Goal: Download file/media

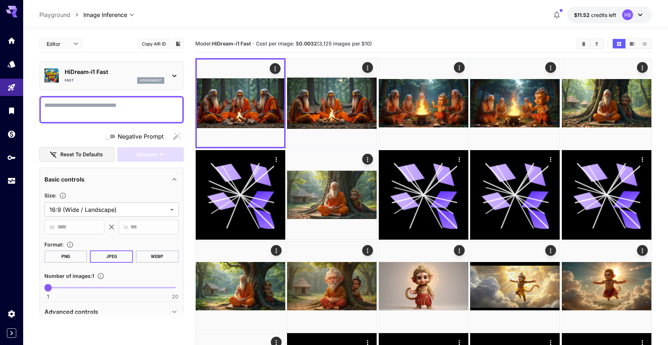
click at [117, 103] on textarea "Negative Prompt" at bounding box center [111, 109] width 134 height 17
drag, startPoint x: 117, startPoint y: 103, endPoint x: 110, endPoint y: 104, distance: 6.3
click at [110, 104] on textarea "Negative Prompt" at bounding box center [111, 109] width 134 height 17
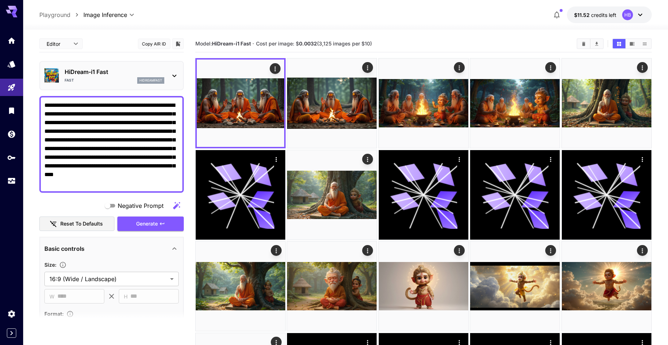
drag, startPoint x: 108, startPoint y: 157, endPoint x: 151, endPoint y: 168, distance: 44.2
click at [151, 168] on textarea "**********" at bounding box center [111, 144] width 134 height 87
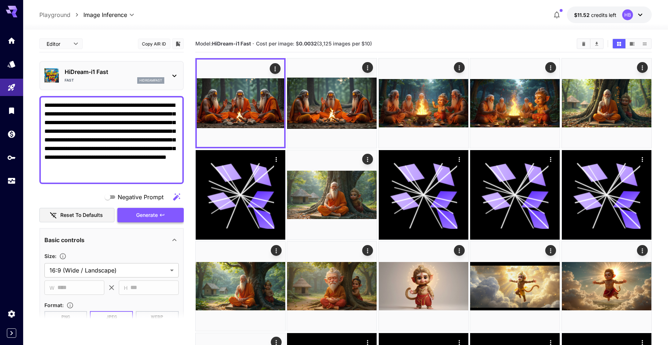
click at [147, 218] on span "Generate" at bounding box center [147, 215] width 22 height 9
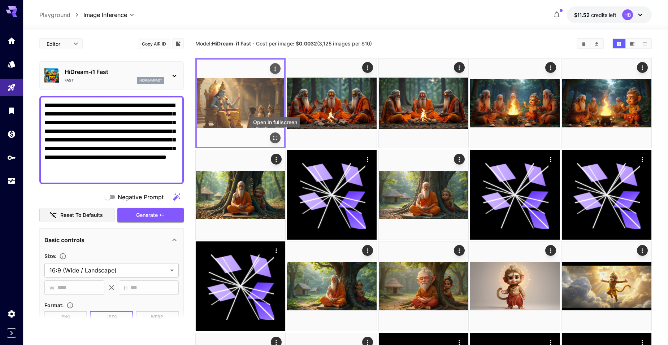
click at [276, 136] on icon "Open in fullscreen" at bounding box center [275, 137] width 7 height 7
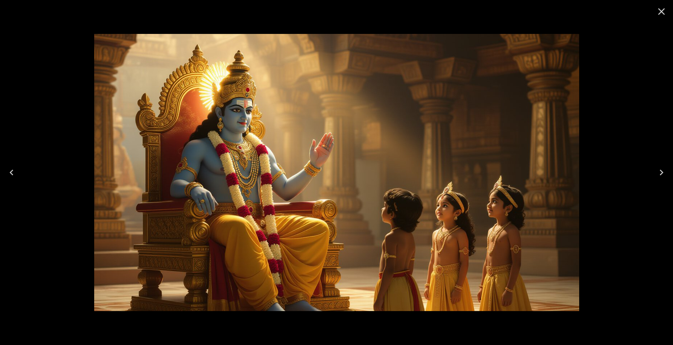
click at [661, 11] on icon "Close" at bounding box center [662, 11] width 7 height 7
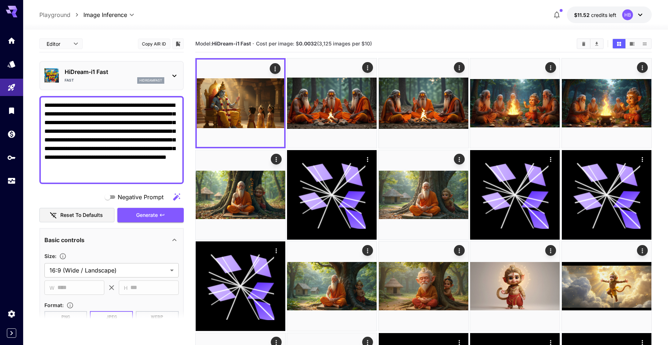
click at [117, 105] on textarea "**********" at bounding box center [111, 140] width 134 height 78
type textarea "**********"
click at [149, 217] on span "Generate" at bounding box center [147, 215] width 22 height 9
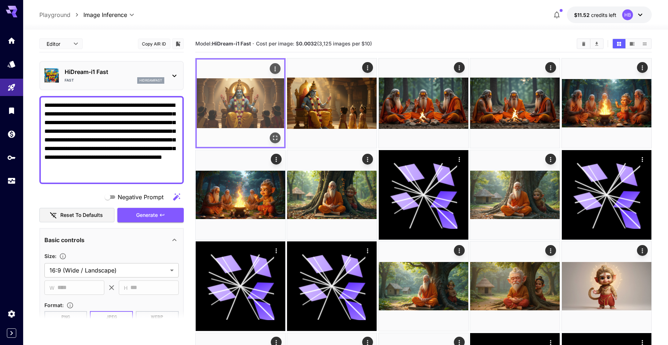
click at [273, 139] on icon "Open in fullscreen" at bounding box center [275, 138] width 4 height 4
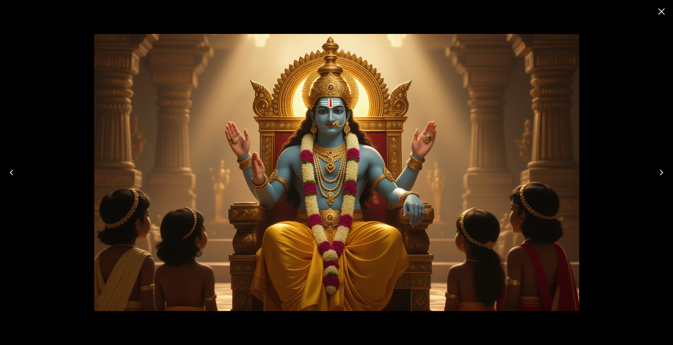
click at [662, 12] on icon "Close" at bounding box center [662, 11] width 7 height 7
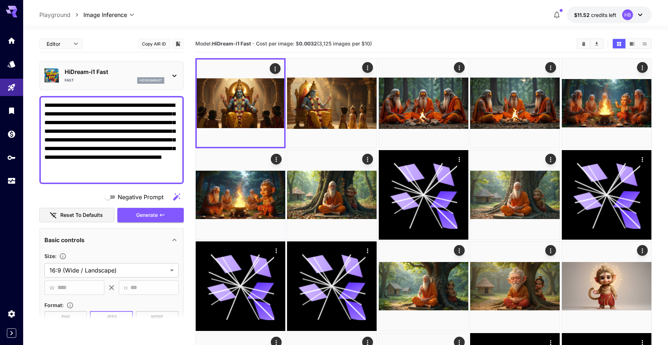
click at [119, 74] on p "HiDream-i1 Fast" at bounding box center [115, 72] width 100 height 9
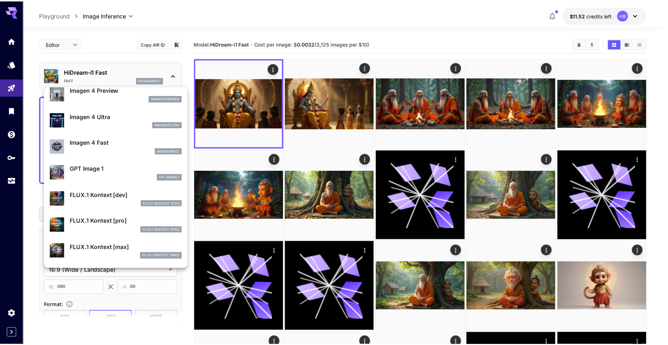
scroll to position [361, 0]
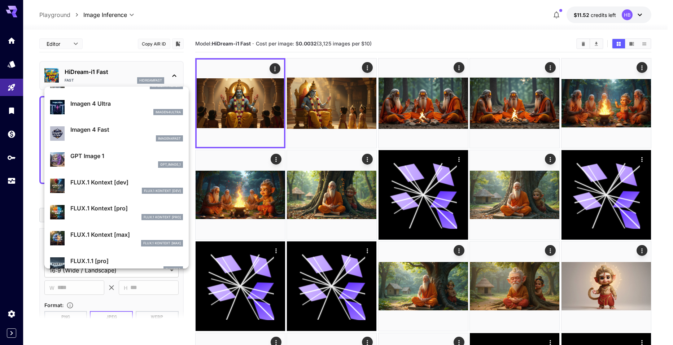
click at [96, 233] on p "FLUX.1 Kontext [max]" at bounding box center [126, 234] width 113 height 9
type input "**********"
type input "****"
type input "***"
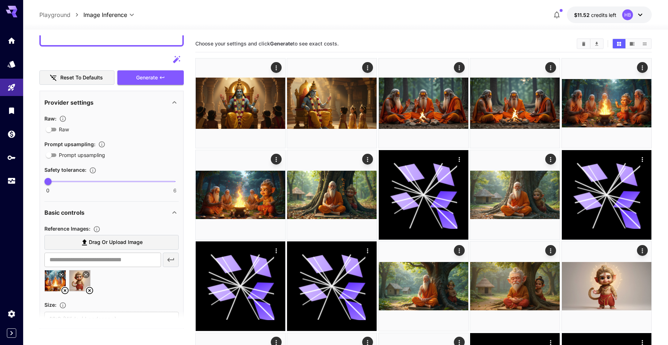
scroll to position [181, 0]
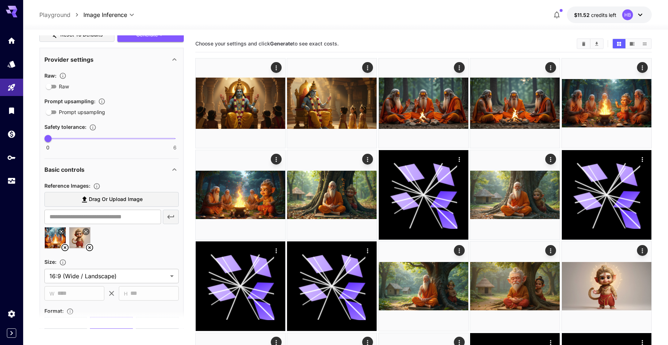
click at [89, 247] on icon at bounding box center [89, 247] width 7 height 7
click at [64, 247] on icon at bounding box center [64, 247] width 7 height 7
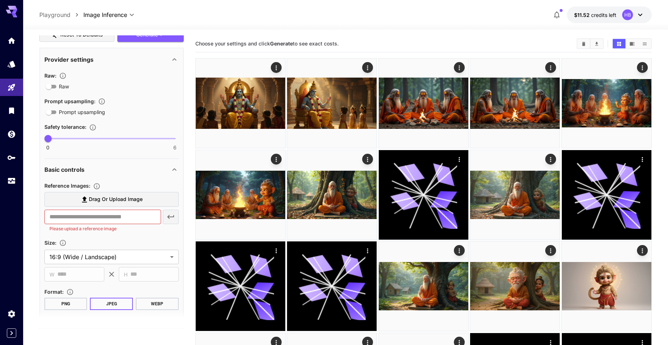
click at [121, 201] on span "Drag or upload image" at bounding box center [116, 199] width 54 height 9
click at [0, 0] on input "Drag or upload image" at bounding box center [0, 0] width 0 height 0
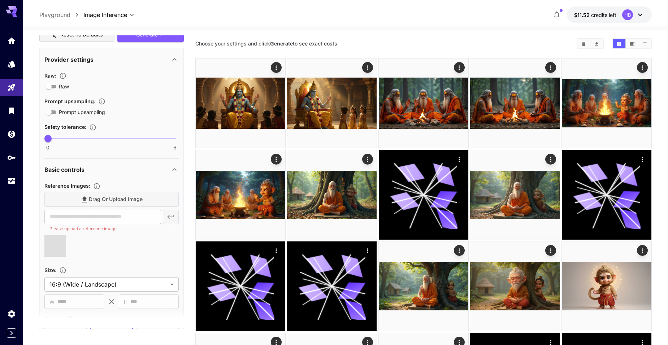
type input "**********"
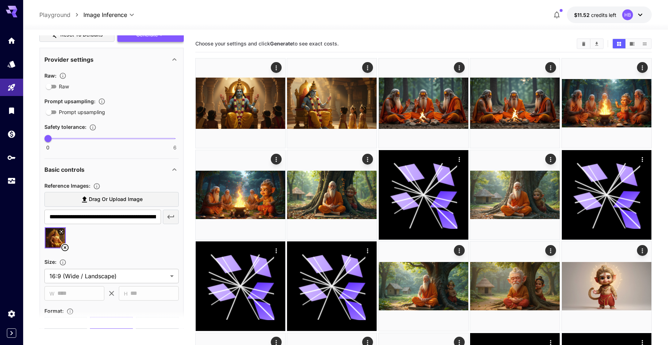
scroll to position [0, 0]
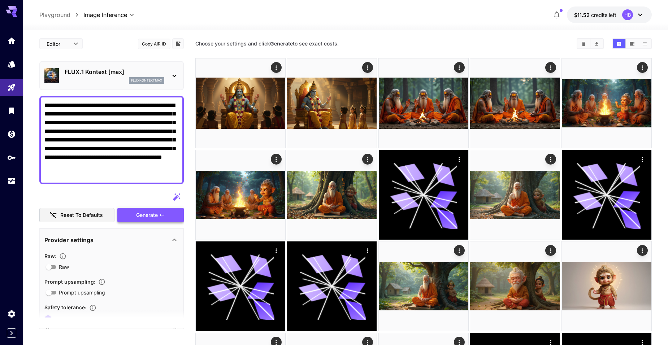
click at [146, 215] on span "Generate" at bounding box center [147, 215] width 22 height 9
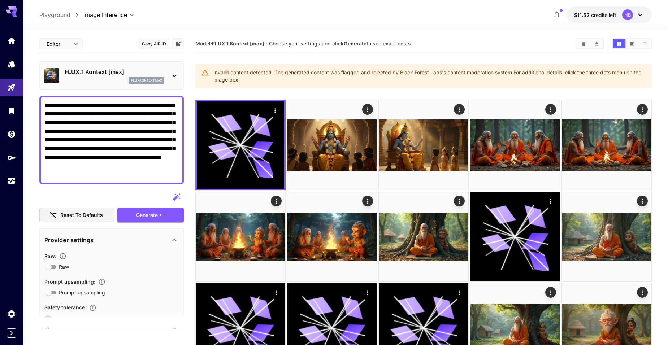
click at [122, 132] on textarea "**********" at bounding box center [111, 140] width 134 height 78
drag, startPoint x: 142, startPoint y: 140, endPoint x: 152, endPoint y: 142, distance: 10.6
click at [152, 142] on textarea "**********" at bounding box center [111, 140] width 134 height 78
type textarea "**********"
click at [135, 178] on textarea "**********" at bounding box center [111, 140] width 134 height 78
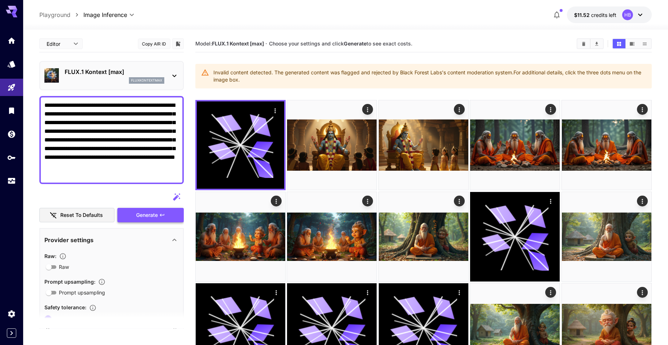
click at [148, 215] on span "Generate" at bounding box center [147, 215] width 22 height 9
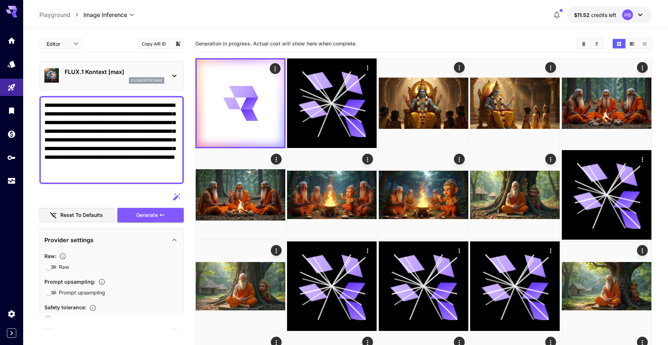
click at [127, 134] on textarea "**********" at bounding box center [111, 140] width 134 height 78
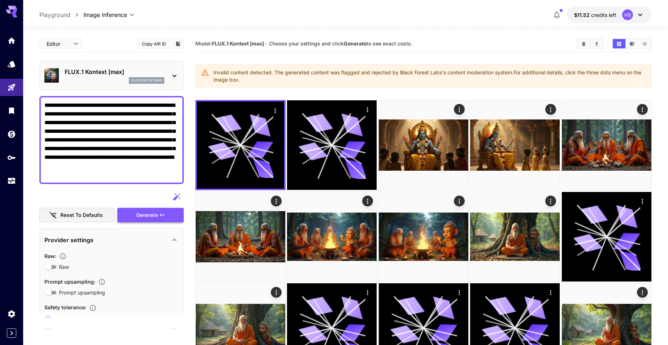
type textarea "**********"
click at [147, 217] on span "Generate" at bounding box center [147, 215] width 22 height 9
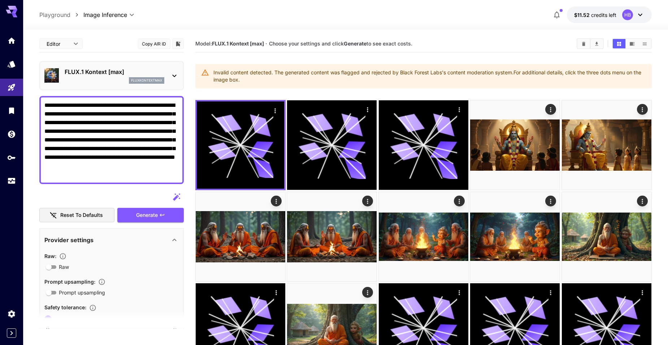
drag, startPoint x: 131, startPoint y: 176, endPoint x: 21, endPoint y: 100, distance: 134.1
click at [179, 77] on div "FLUX.1 Kontext [max] fluxkontextmax" at bounding box center [111, 75] width 144 height 29
click at [175, 73] on icon at bounding box center [174, 75] width 9 height 9
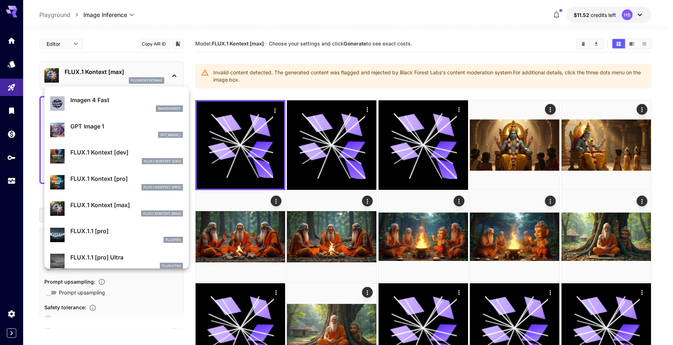
scroll to position [397, 0]
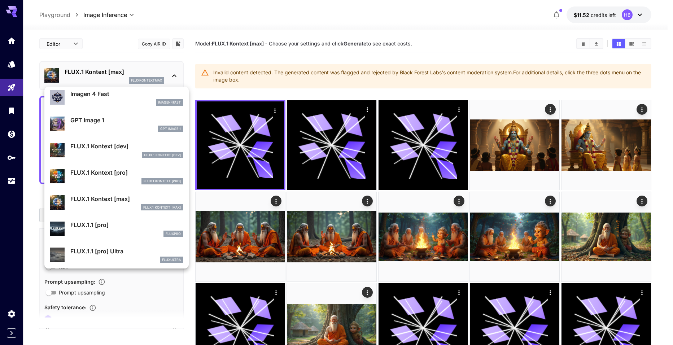
click at [95, 174] on p "FLUX.1 Kontext [pro]" at bounding box center [126, 172] width 113 height 9
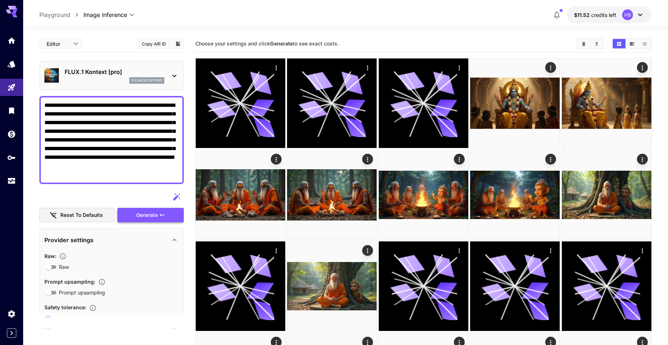
click at [143, 218] on span "Generate" at bounding box center [147, 215] width 22 height 9
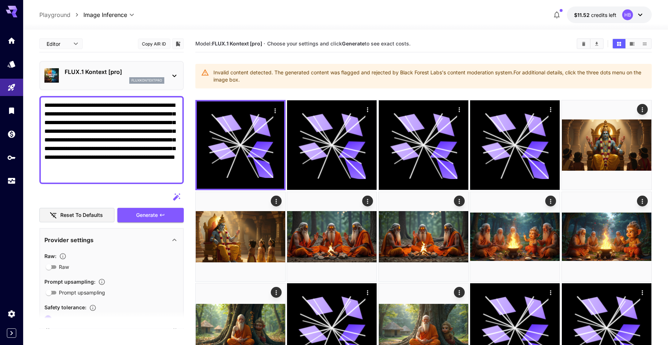
click at [174, 74] on icon at bounding box center [174, 75] width 9 height 9
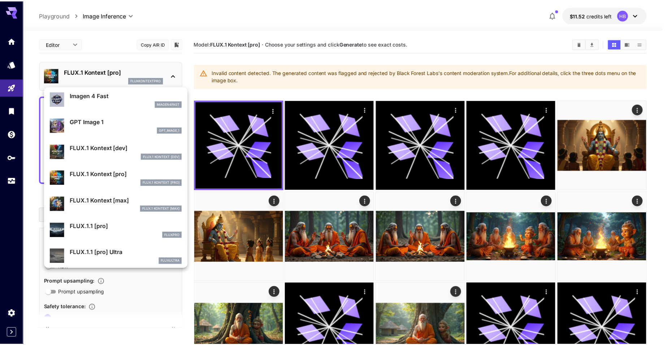
scroll to position [398, 0]
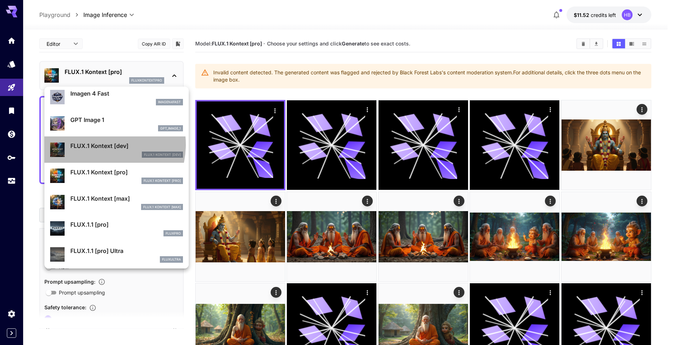
click at [99, 144] on p "FLUX.1 Kontext [dev]" at bounding box center [126, 146] width 113 height 9
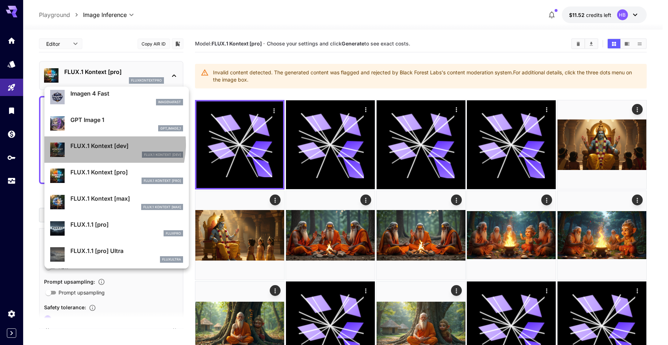
type input "****"
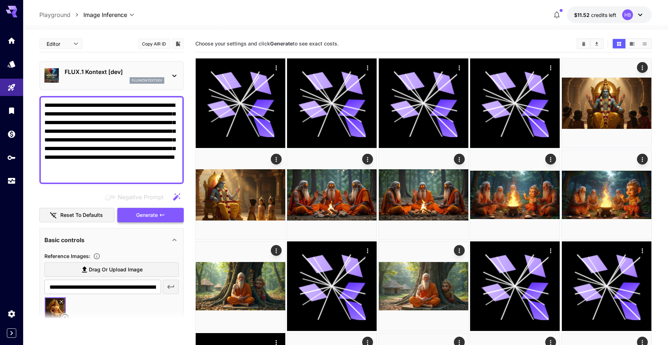
click at [149, 213] on span "Generate" at bounding box center [147, 215] width 22 height 9
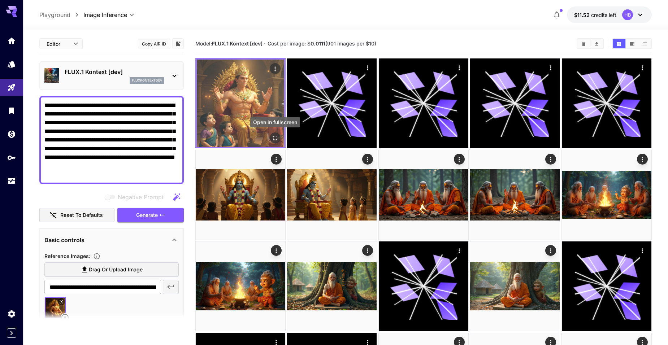
click at [274, 136] on icon "Open in fullscreen" at bounding box center [275, 138] width 4 height 4
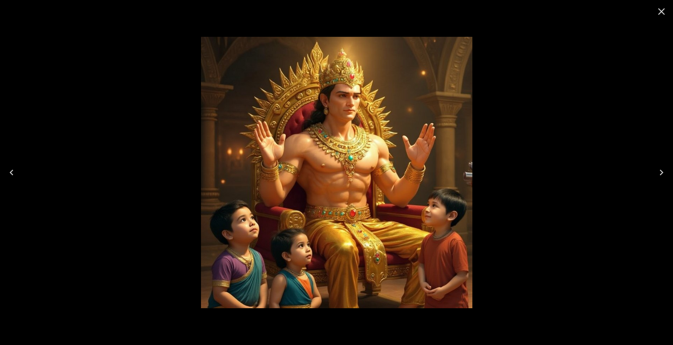
click at [664, 12] on icon "Close" at bounding box center [662, 12] width 12 height 12
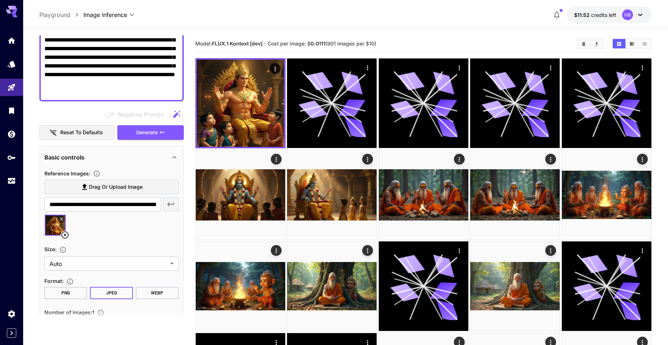
scroll to position [118, 0]
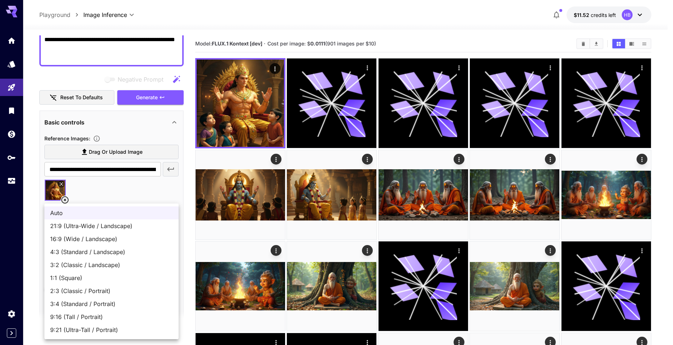
click at [87, 239] on span "16:9 (Wide / Landscape)" at bounding box center [111, 239] width 123 height 9
type input "**********"
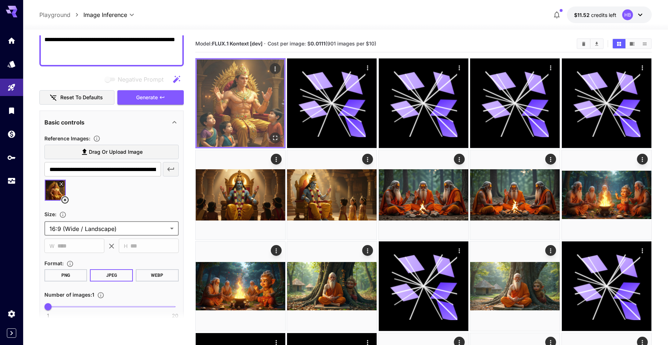
click at [247, 111] on img at bounding box center [240, 103] width 87 height 87
click at [277, 138] on icon "Open in fullscreen" at bounding box center [275, 137] width 7 height 7
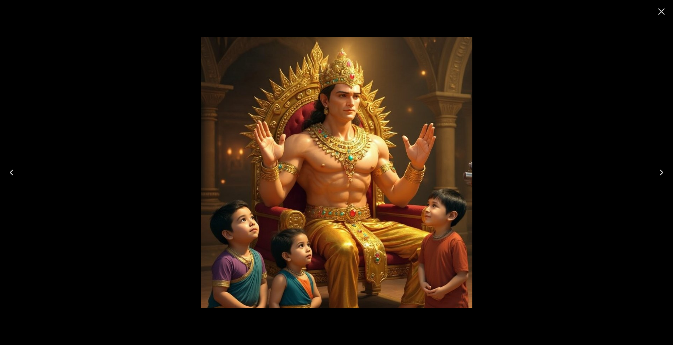
drag, startPoint x: 663, startPoint y: 171, endPoint x: 641, endPoint y: 164, distance: 23.8
click at [663, 171] on icon "Next" at bounding box center [662, 173] width 12 height 12
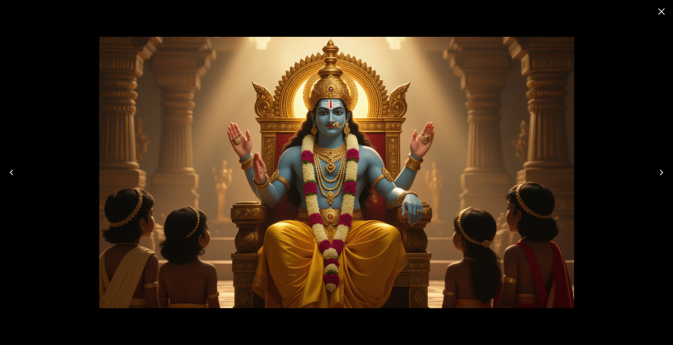
click at [663, 8] on icon "Close" at bounding box center [662, 12] width 12 height 12
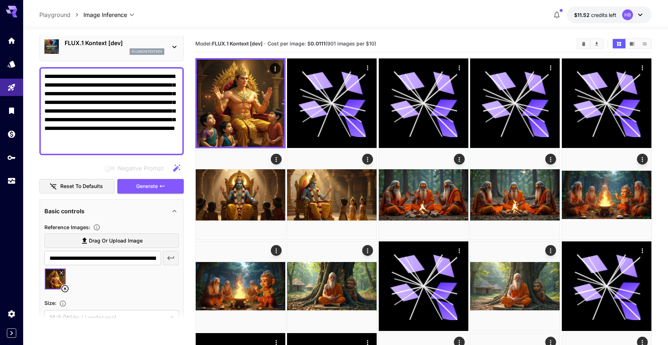
scroll to position [0, 0]
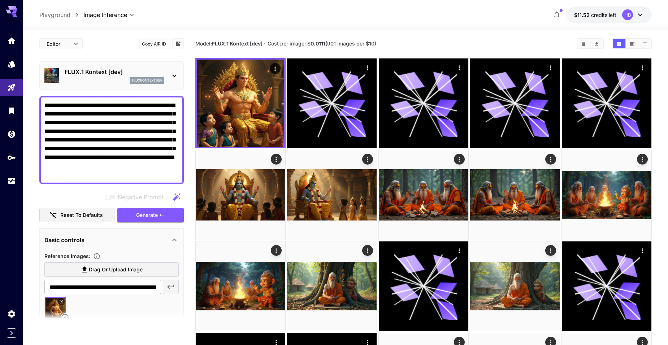
drag, startPoint x: 135, startPoint y: 172, endPoint x: -30, endPoint y: 78, distance: 190.5
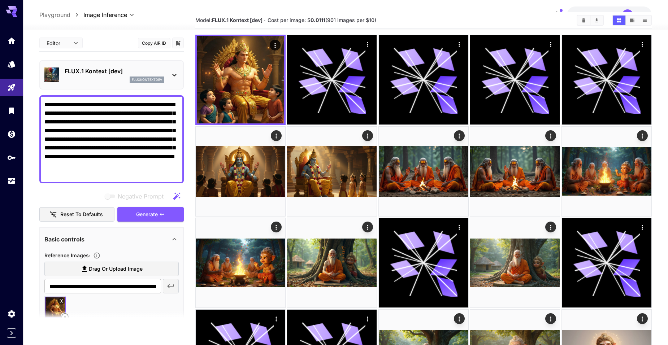
scroll to position [36, 0]
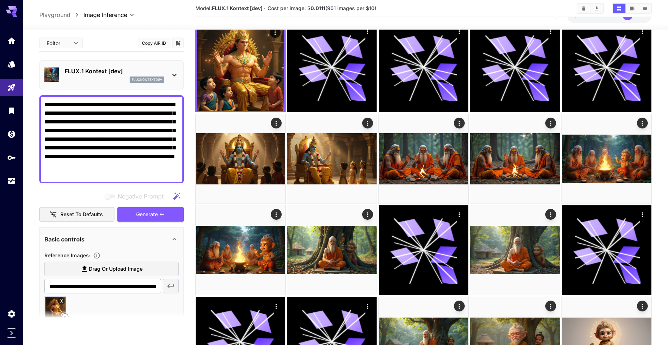
click at [131, 161] on textarea "**********" at bounding box center [111, 139] width 134 height 78
drag, startPoint x: 127, startPoint y: 175, endPoint x: 29, endPoint y: 70, distance: 144.1
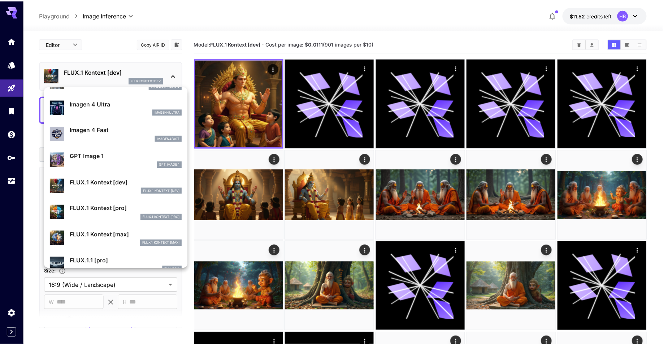
scroll to position [397, 0]
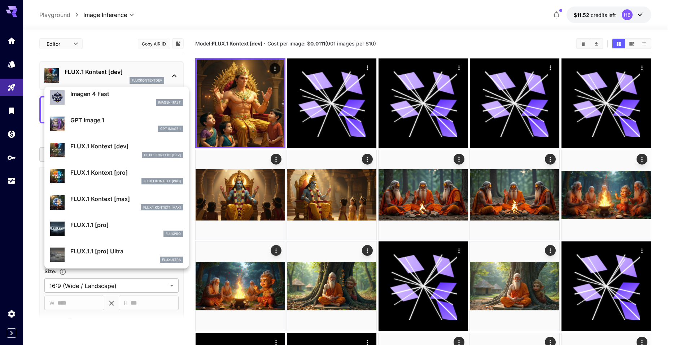
drag, startPoint x: 110, startPoint y: 201, endPoint x: 105, endPoint y: 199, distance: 5.4
click at [111, 201] on p "FLUX.1 Kontext [max]" at bounding box center [126, 199] width 113 height 9
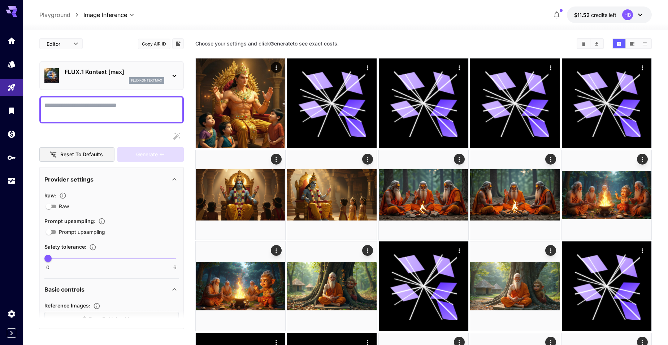
click at [84, 104] on textarea "Raw" at bounding box center [111, 109] width 134 height 17
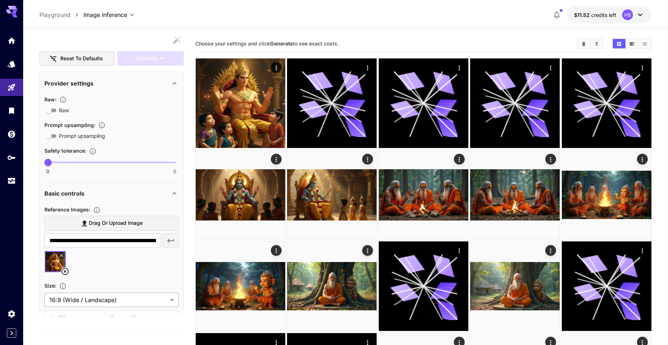
scroll to position [108, 0]
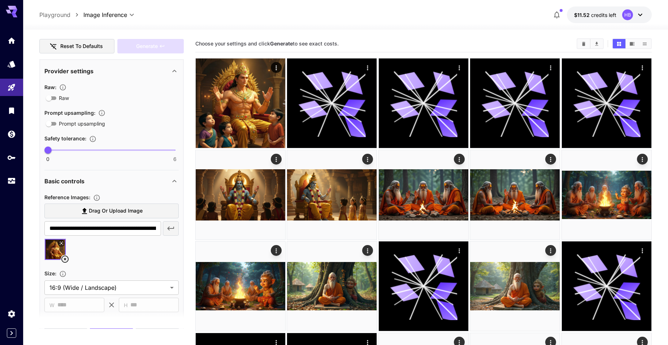
click at [64, 258] on icon at bounding box center [65, 259] width 9 height 9
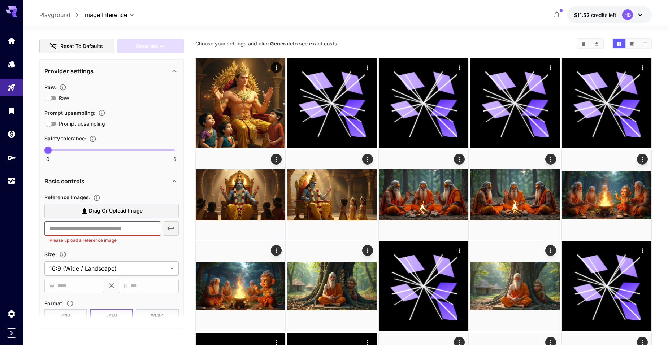
click at [87, 209] on icon at bounding box center [84, 211] width 9 height 9
click at [0, 0] on input "Drag or upload image" at bounding box center [0, 0] width 0 height 0
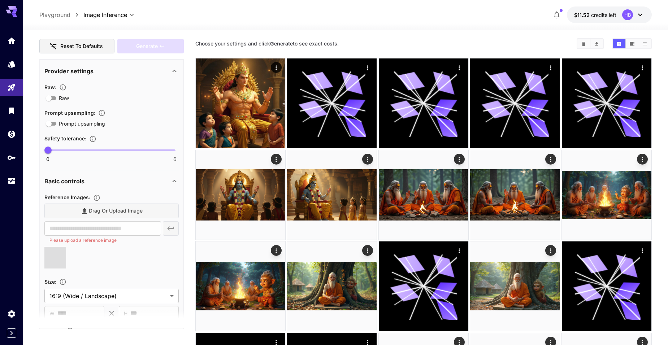
type input "**********"
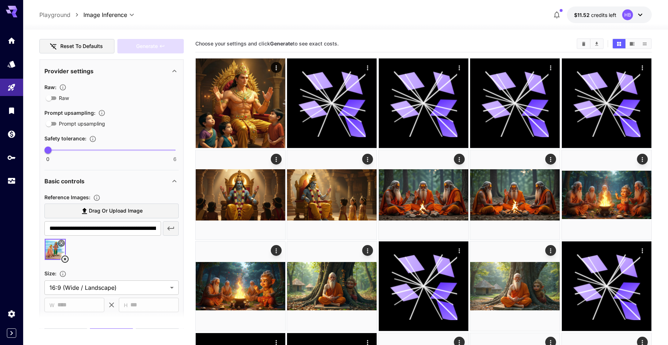
scroll to position [0, 0]
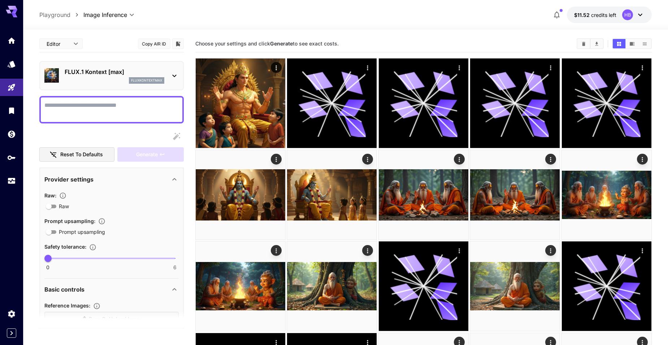
click at [86, 108] on textarea "Raw" at bounding box center [111, 109] width 134 height 17
paste textarea "**********"
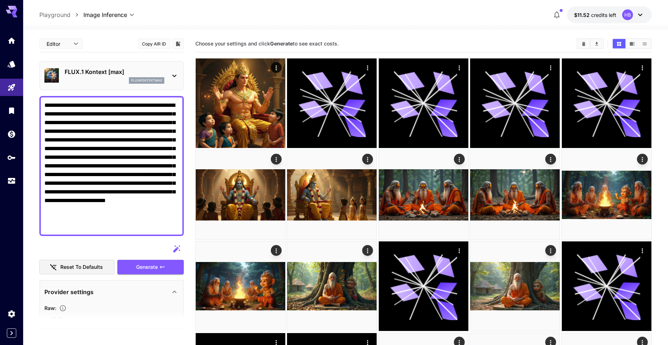
click at [140, 113] on textarea "**********" at bounding box center [111, 166] width 134 height 130
click at [122, 167] on textarea "**********" at bounding box center [111, 166] width 134 height 130
type textarea "**********"
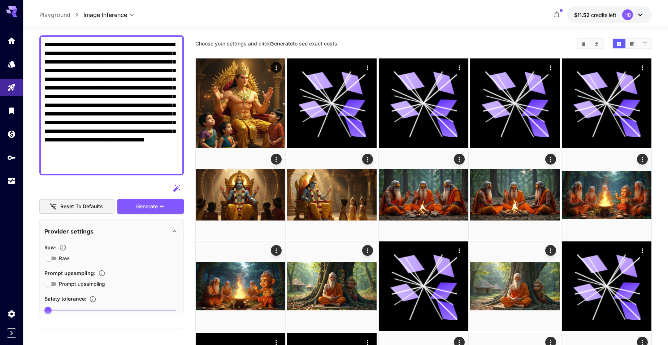
scroll to position [72, 0]
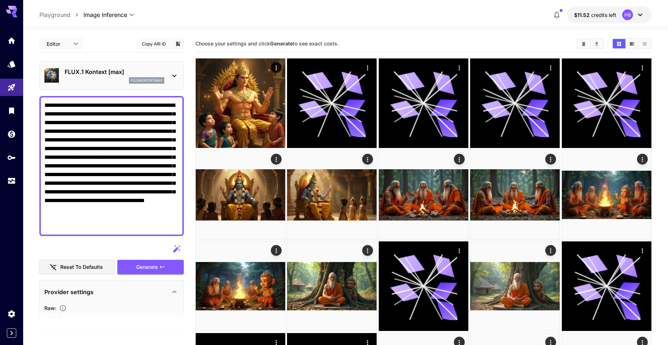
scroll to position [72, 0]
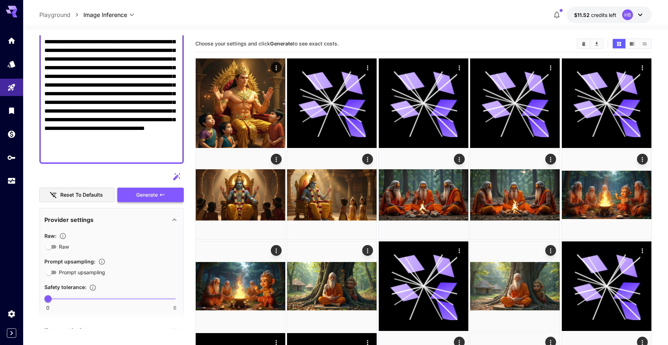
type textarea "**********"
click at [138, 198] on span "Generate" at bounding box center [147, 195] width 22 height 9
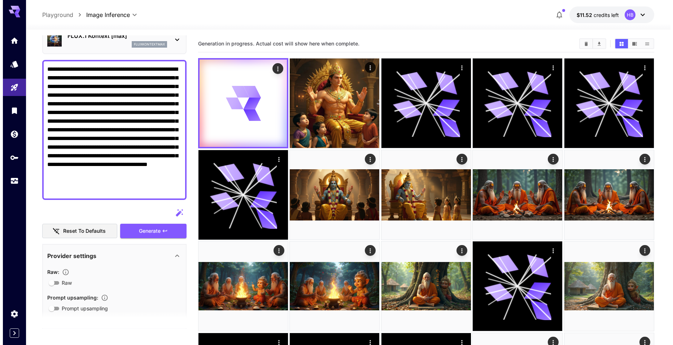
scroll to position [0, 0]
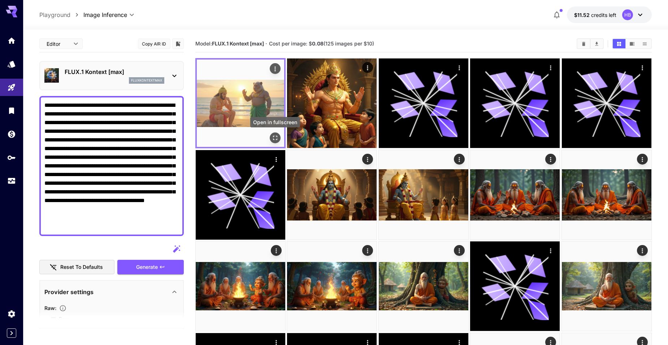
click at [273, 138] on icon "Open in fullscreen" at bounding box center [275, 137] width 7 height 7
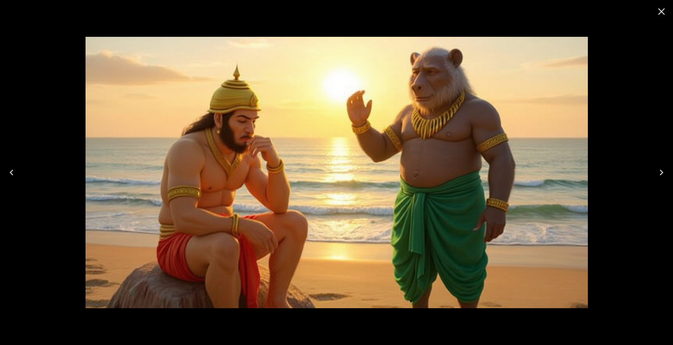
click at [660, 10] on icon "Close" at bounding box center [662, 12] width 12 height 12
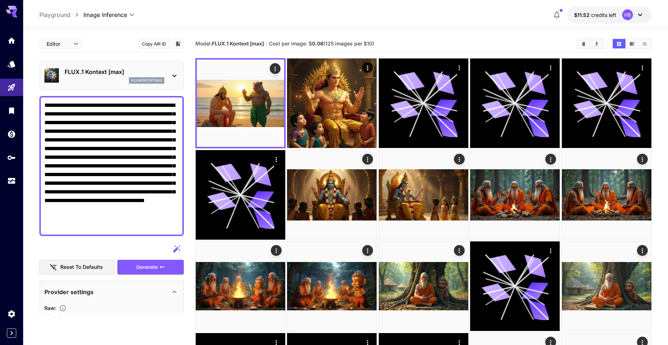
drag, startPoint x: 134, startPoint y: 228, endPoint x: -39, endPoint y: 53, distance: 246.1
click at [175, 76] on icon at bounding box center [174, 76] width 4 height 3
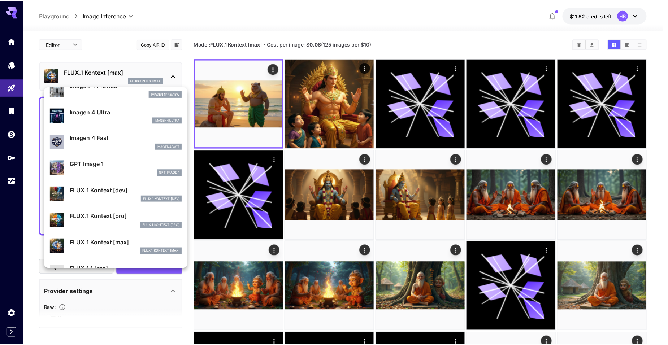
scroll to position [397, 0]
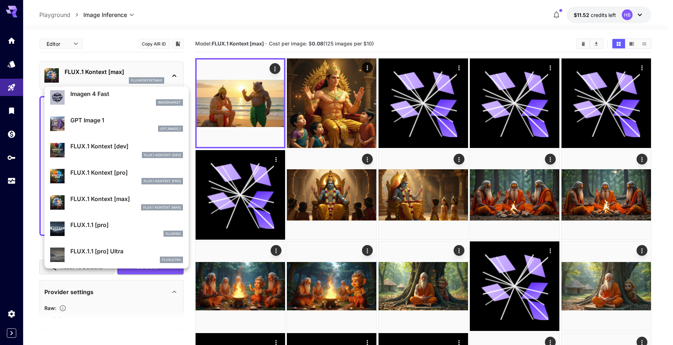
click at [113, 147] on p "FLUX.1 Kontext [dev]" at bounding box center [126, 146] width 113 height 9
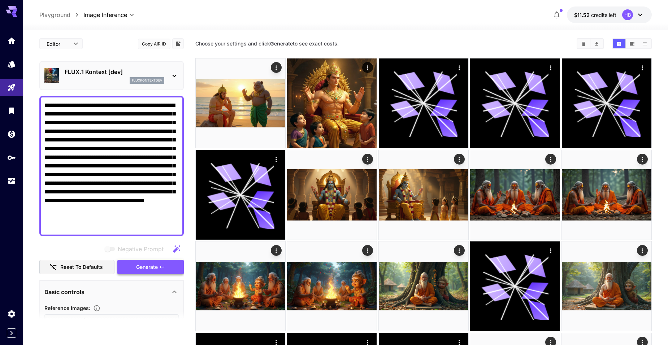
click at [154, 268] on span "Generate" at bounding box center [147, 267] width 22 height 9
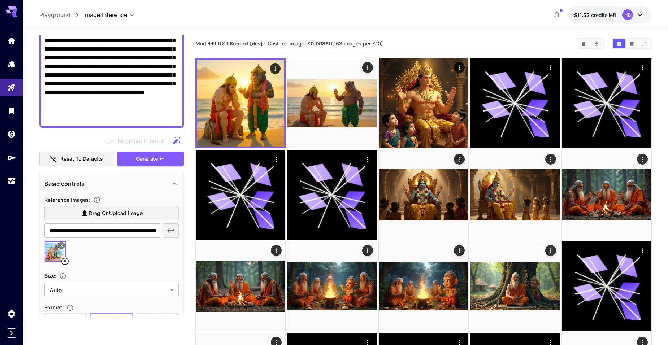
scroll to position [144, 0]
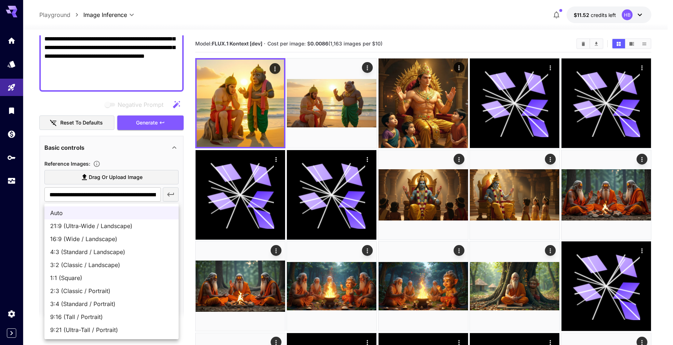
click at [81, 241] on span "16:9 (Wide / Landscape)" at bounding box center [111, 239] width 123 height 9
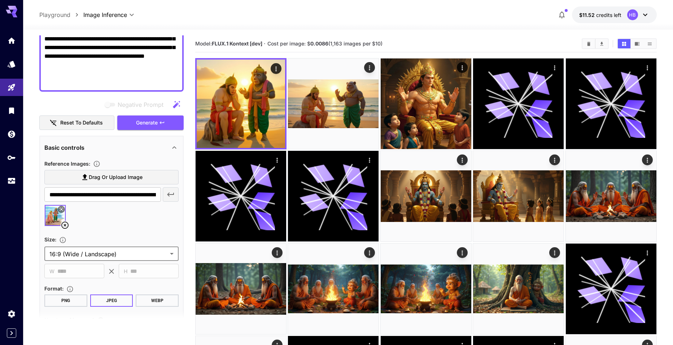
type input "**********"
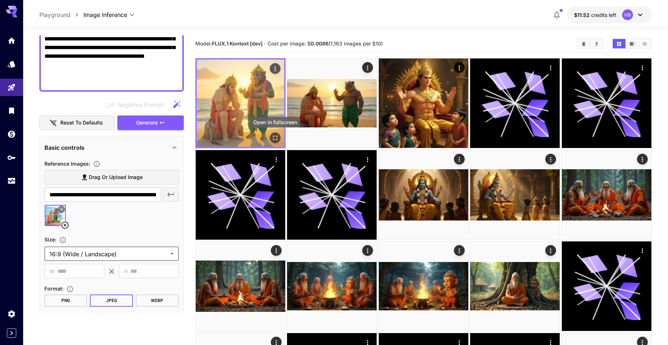
click at [275, 135] on icon "Open in fullscreen" at bounding box center [275, 137] width 7 height 7
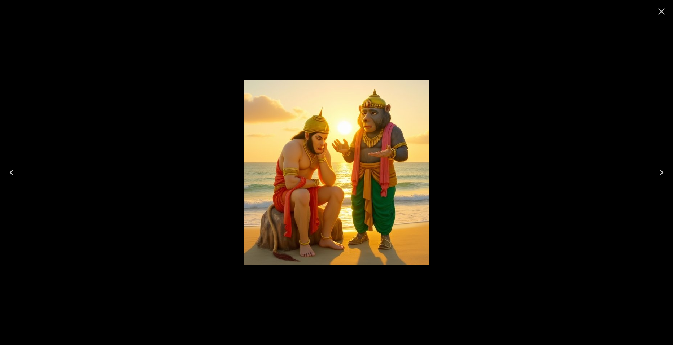
drag, startPoint x: 663, startPoint y: 12, endPoint x: 658, endPoint y: 12, distance: 5.4
click at [663, 12] on icon "Close" at bounding box center [662, 12] width 12 height 12
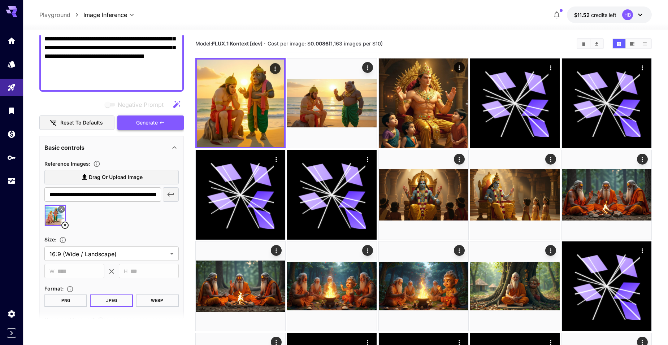
click at [159, 125] on button "Generate" at bounding box center [150, 123] width 66 height 15
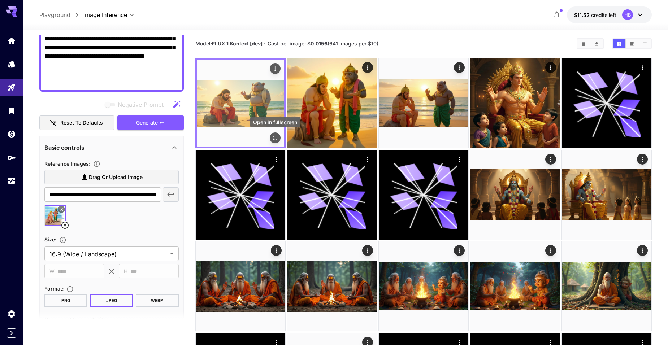
click at [273, 138] on icon "Open in fullscreen" at bounding box center [275, 137] width 7 height 7
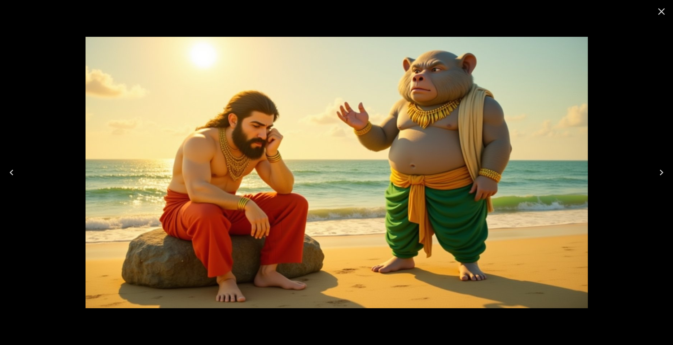
click at [661, 14] on icon "Close" at bounding box center [662, 12] width 12 height 12
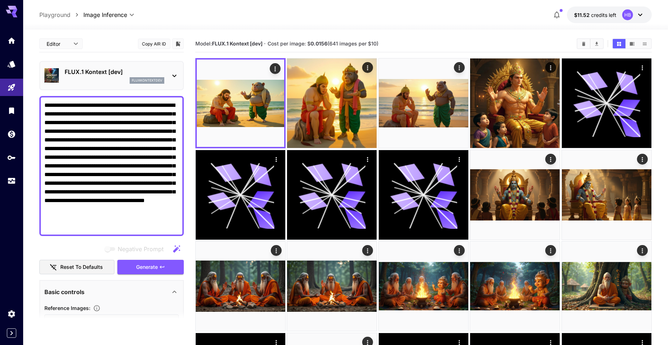
click at [177, 74] on icon at bounding box center [174, 75] width 9 height 9
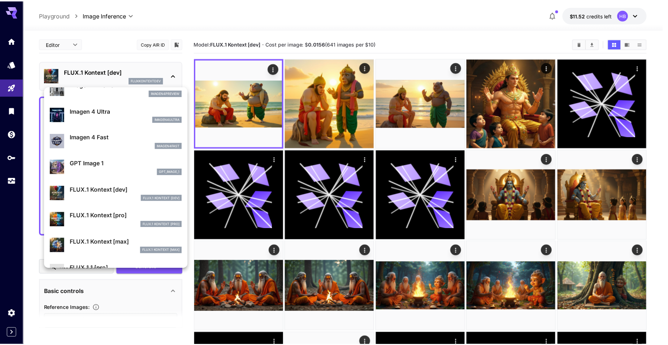
scroll to position [361, 0]
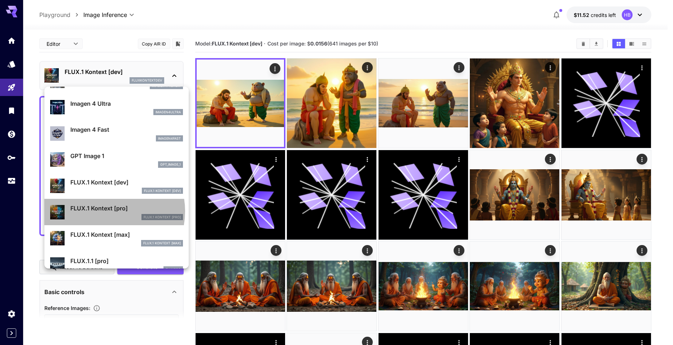
click at [107, 211] on p "FLUX.1 Kontext [pro]" at bounding box center [126, 208] width 113 height 9
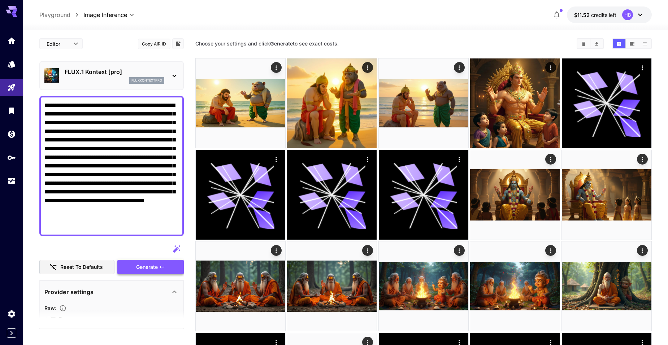
click at [149, 271] on span "Generate" at bounding box center [147, 267] width 22 height 9
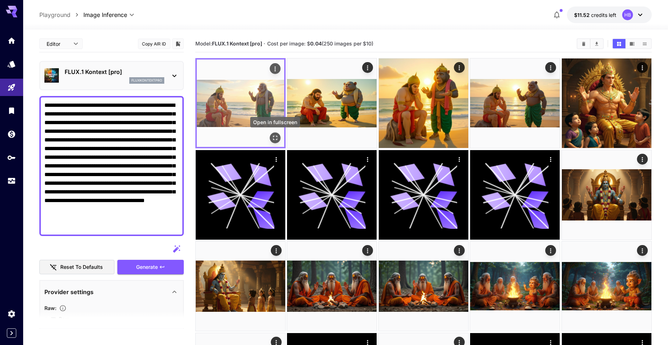
click at [274, 134] on button "Open in fullscreen" at bounding box center [275, 138] width 11 height 11
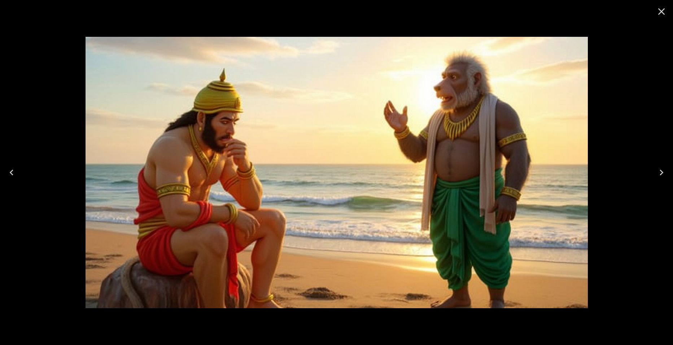
click at [663, 11] on icon "Close" at bounding box center [662, 11] width 7 height 7
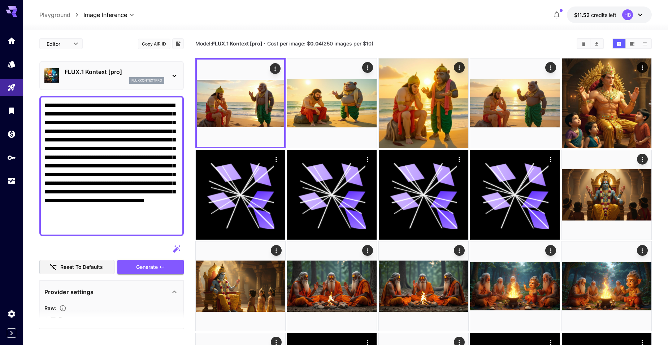
click at [175, 78] on icon at bounding box center [174, 75] width 9 height 9
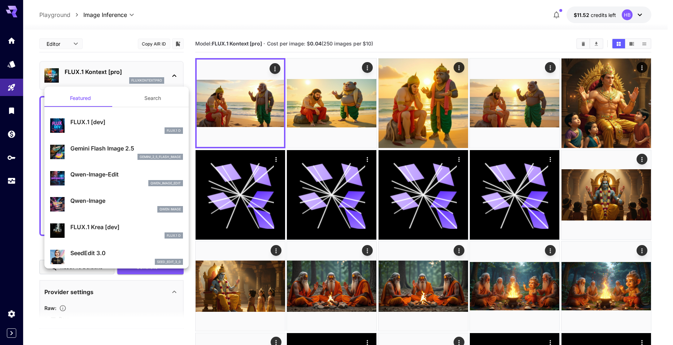
click at [101, 65] on div at bounding box center [336, 172] width 673 height 345
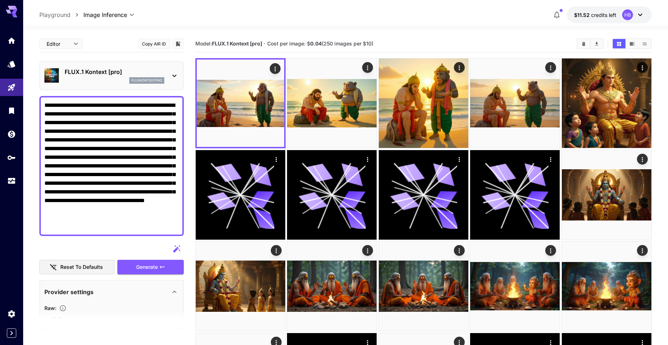
click at [175, 73] on icon at bounding box center [174, 75] width 9 height 9
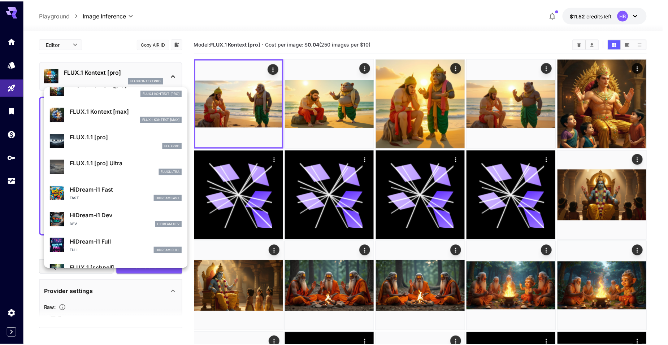
scroll to position [413, 0]
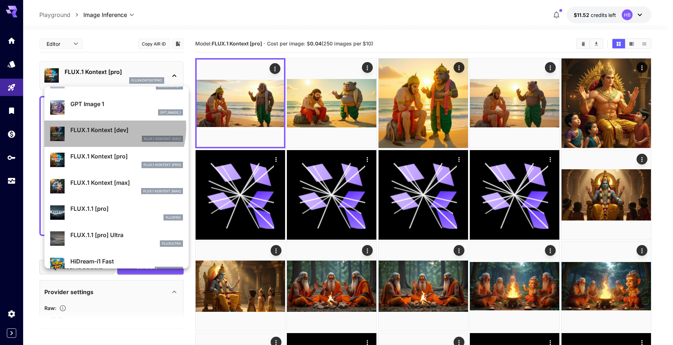
click at [106, 127] on p "FLUX.1 Kontext [dev]" at bounding box center [126, 130] width 113 height 9
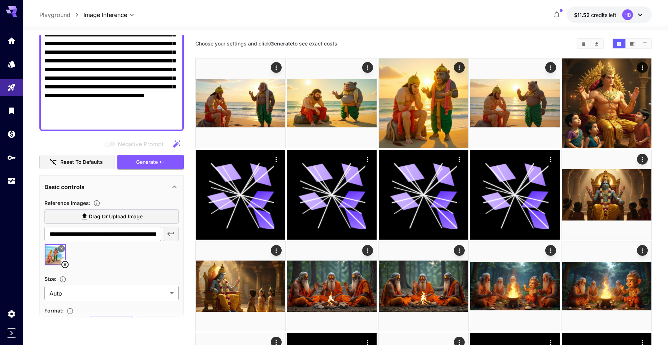
scroll to position [108, 0]
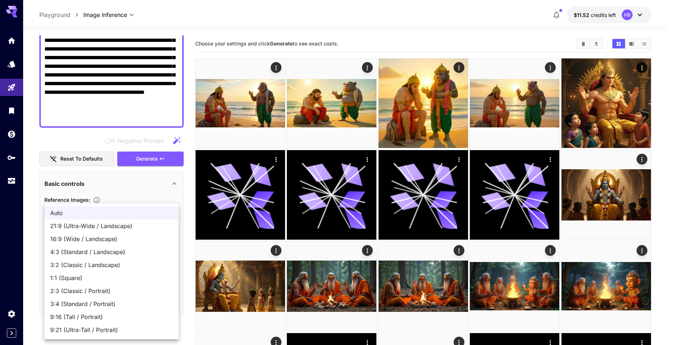
click at [74, 241] on span "16:9 (Wide / Landscape)" at bounding box center [111, 239] width 123 height 9
type input "**********"
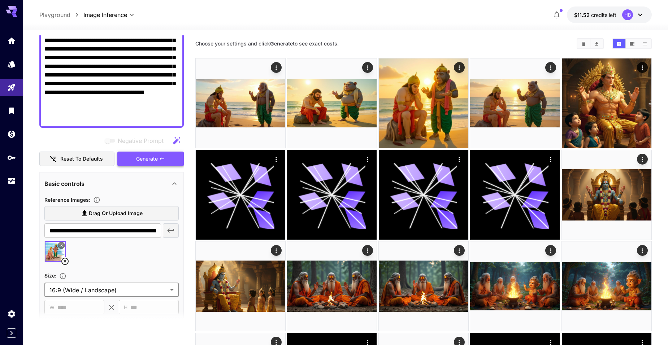
click at [147, 156] on span "Generate" at bounding box center [147, 159] width 22 height 9
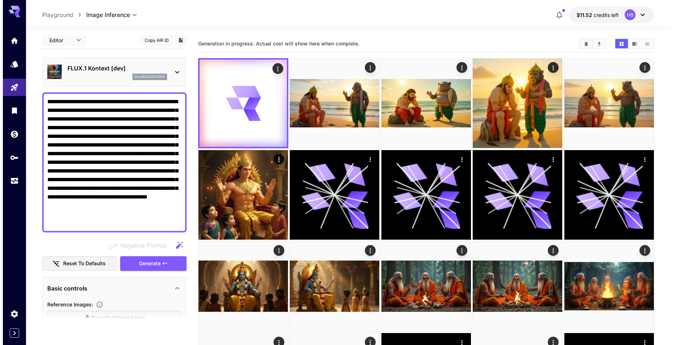
scroll to position [0, 0]
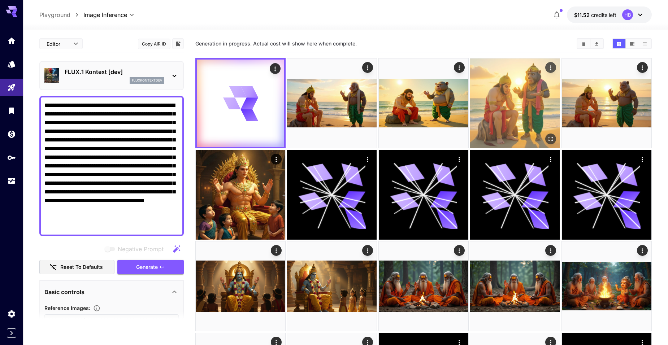
click at [517, 100] on img at bounding box center [515, 103] width 90 height 90
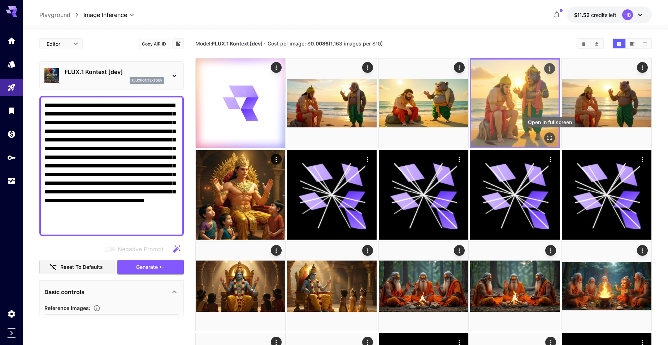
click at [549, 138] on icon "Open in fullscreen" at bounding box center [549, 137] width 7 height 7
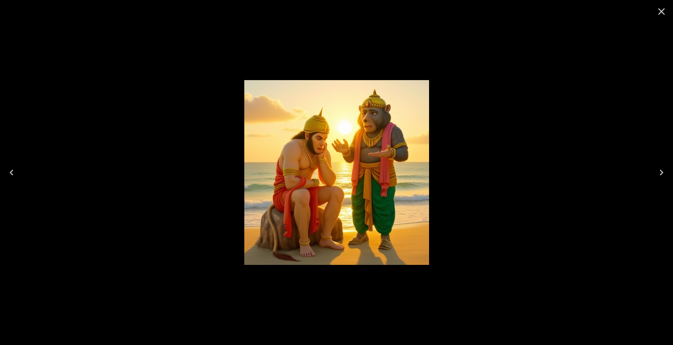
click at [660, 9] on icon "Close" at bounding box center [662, 11] width 7 height 7
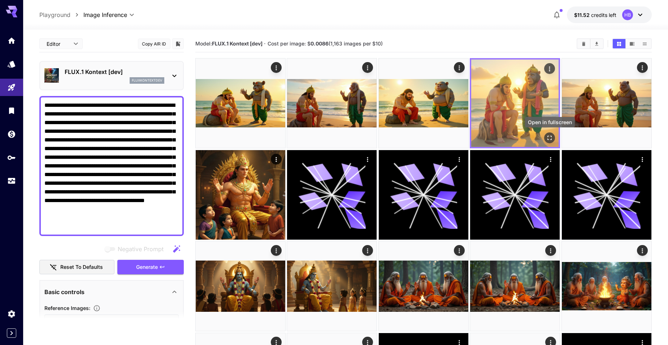
click at [549, 137] on icon "Open in fullscreen" at bounding box center [549, 137] width 7 height 7
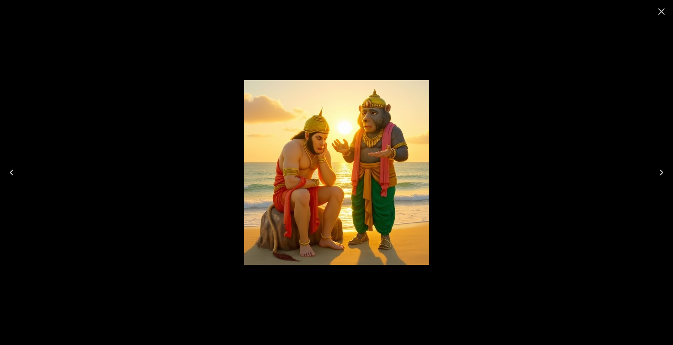
click at [662, 11] on icon "Close" at bounding box center [662, 11] width 7 height 7
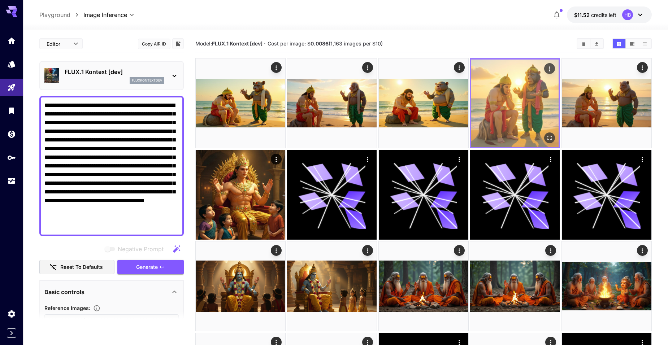
click at [550, 68] on icon "Actions" at bounding box center [549, 68] width 1 height 5
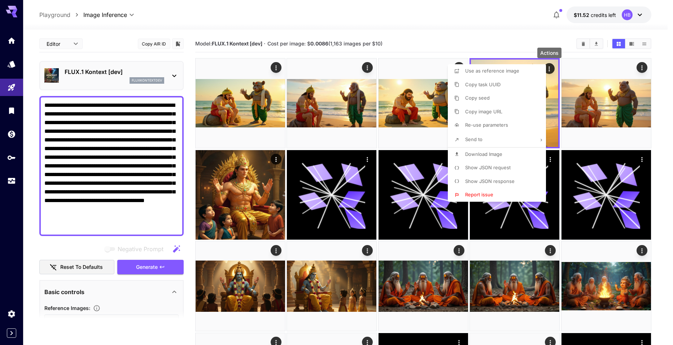
click at [482, 154] on span "Download Image" at bounding box center [483, 154] width 37 height 6
click at [415, 40] on div at bounding box center [336, 172] width 673 height 345
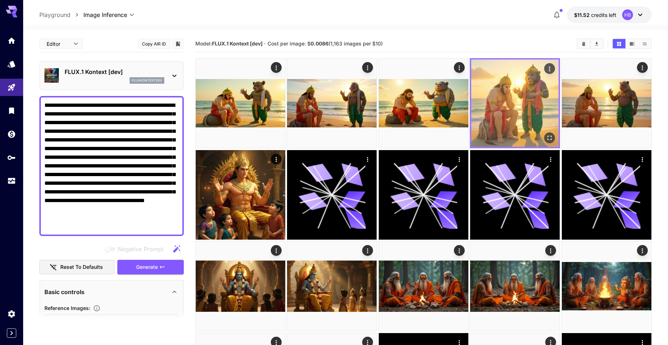
click at [513, 96] on img at bounding box center [514, 103] width 87 height 87
click at [547, 136] on icon "Open in fullscreen" at bounding box center [549, 137] width 7 height 7
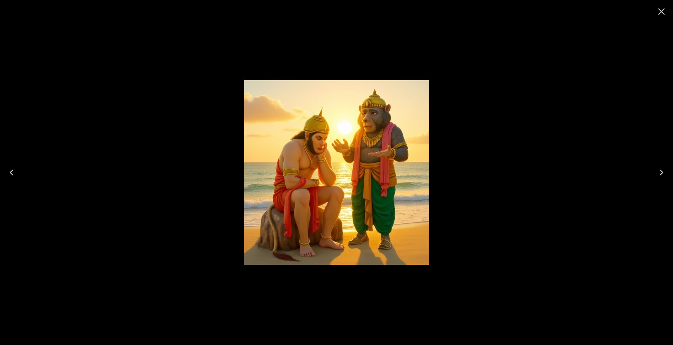
click at [671, 11] on div at bounding box center [661, 11] width 23 height 23
click at [660, 10] on icon "Close" at bounding box center [662, 11] width 7 height 7
